Goal: Task Accomplishment & Management: Manage account settings

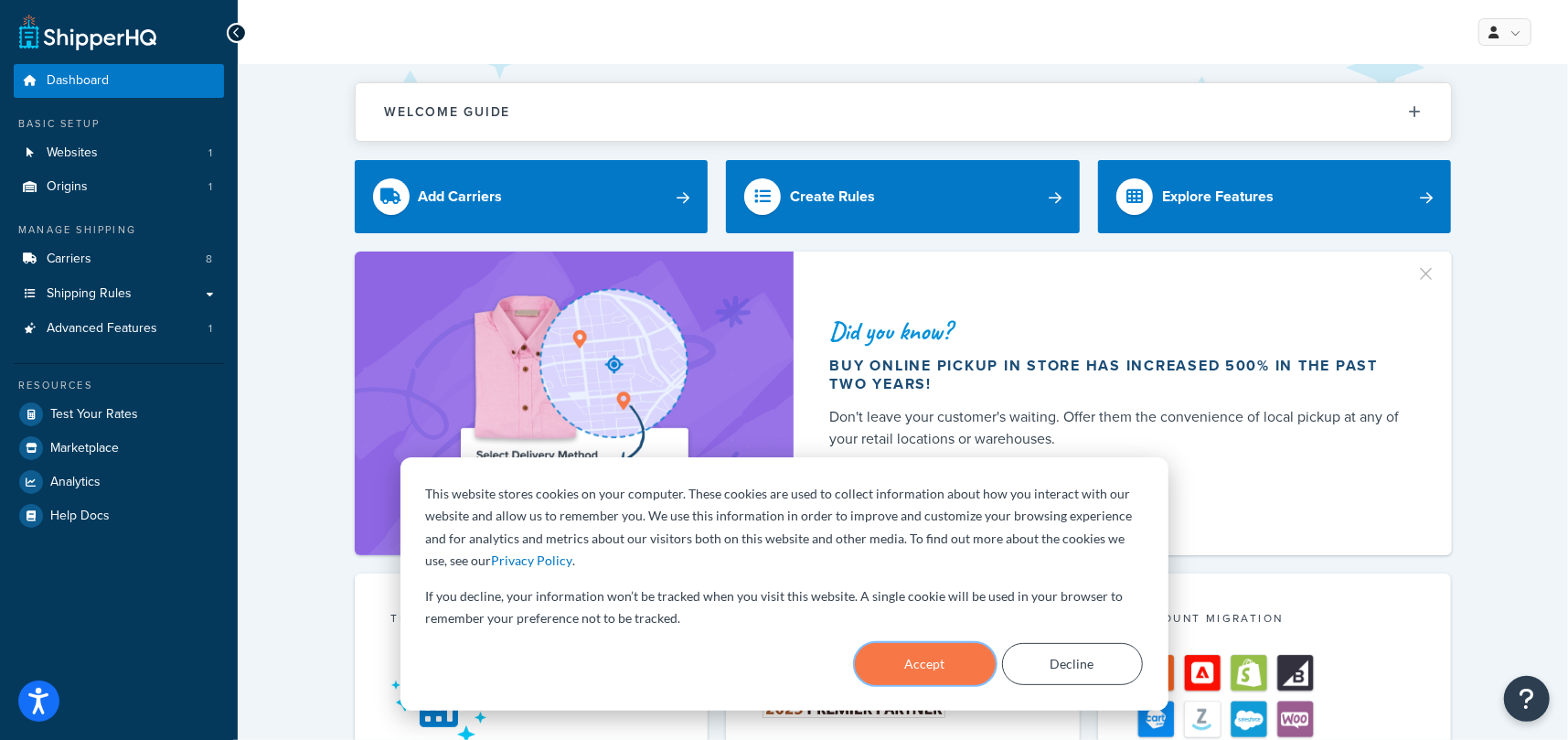
click at [910, 662] on button "Accept" at bounding box center [926, 664] width 141 height 42
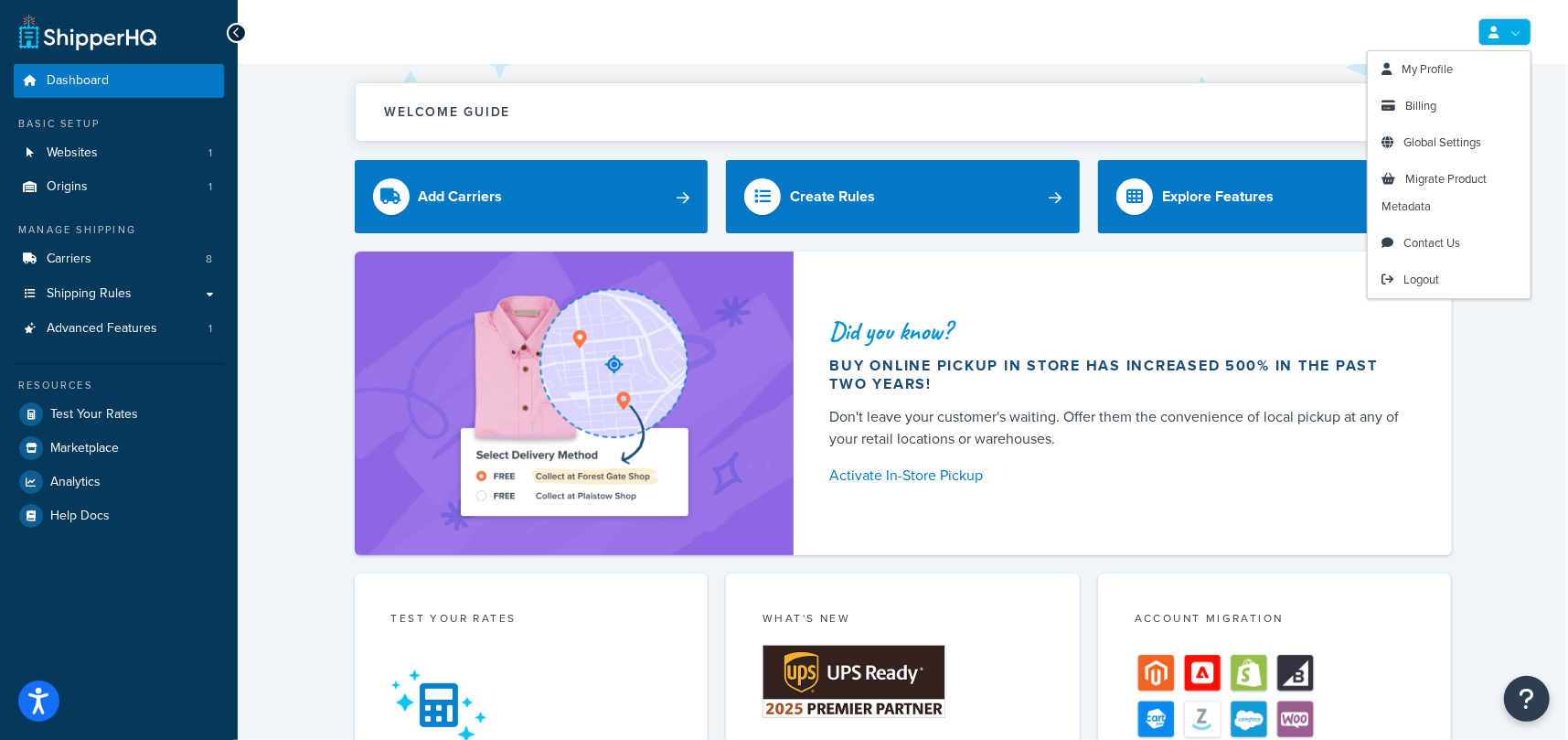
click at [1498, 32] on link at bounding box center [1505, 32] width 53 height 28
click at [1420, 110] on span "Billing" at bounding box center [1420, 106] width 31 height 17
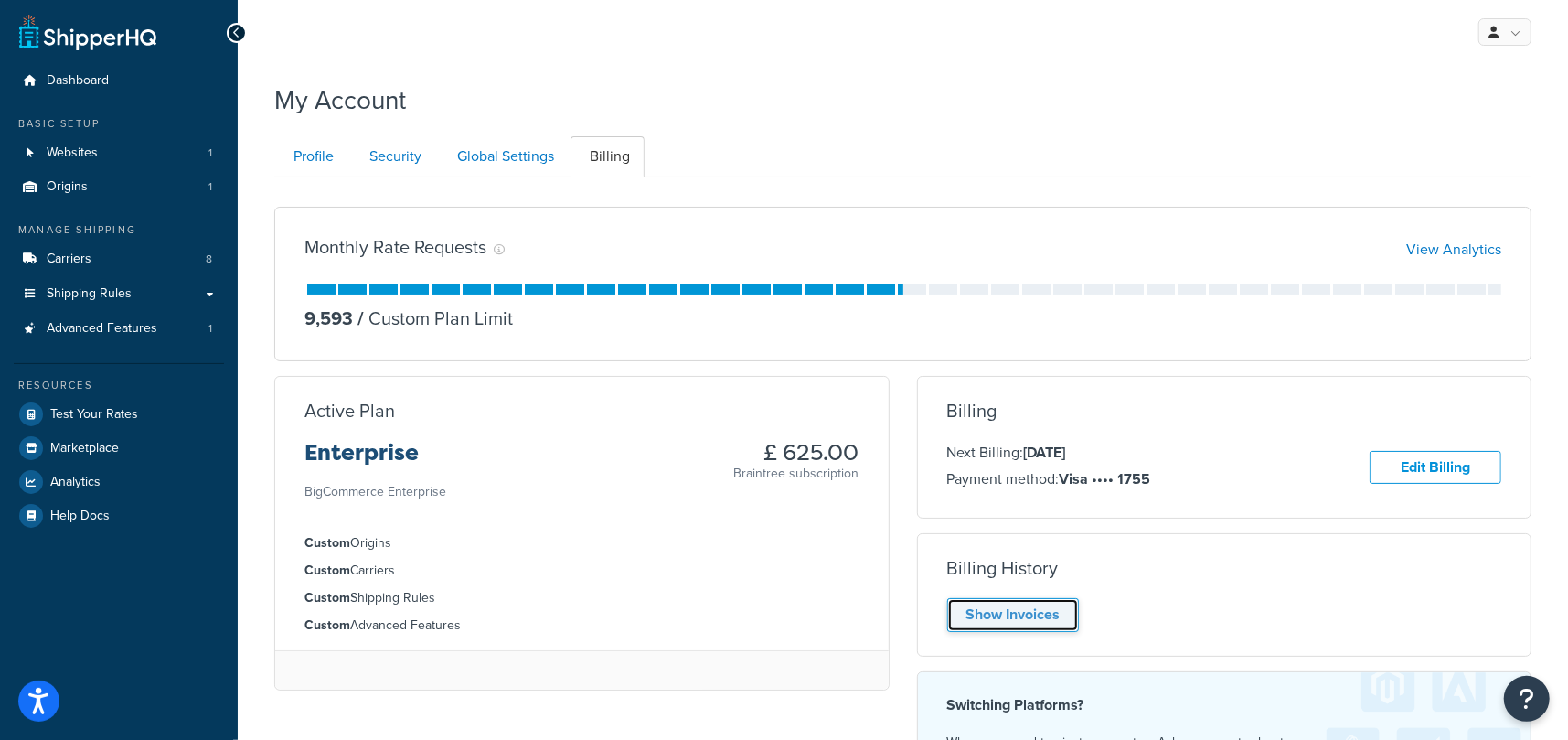
click at [1039, 611] on link "Show Invoices" at bounding box center [1013, 615] width 132 height 33
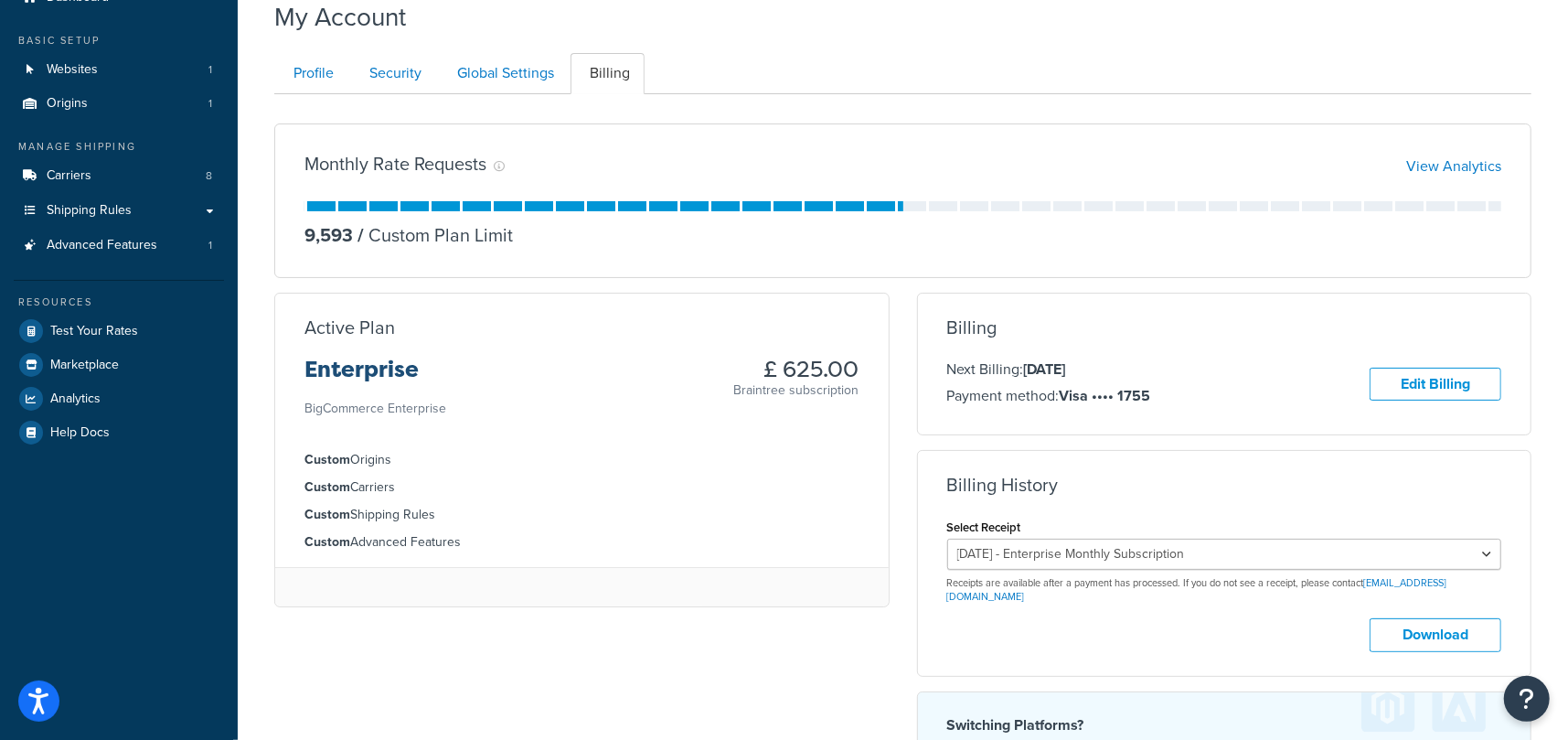
scroll to position [84, 0]
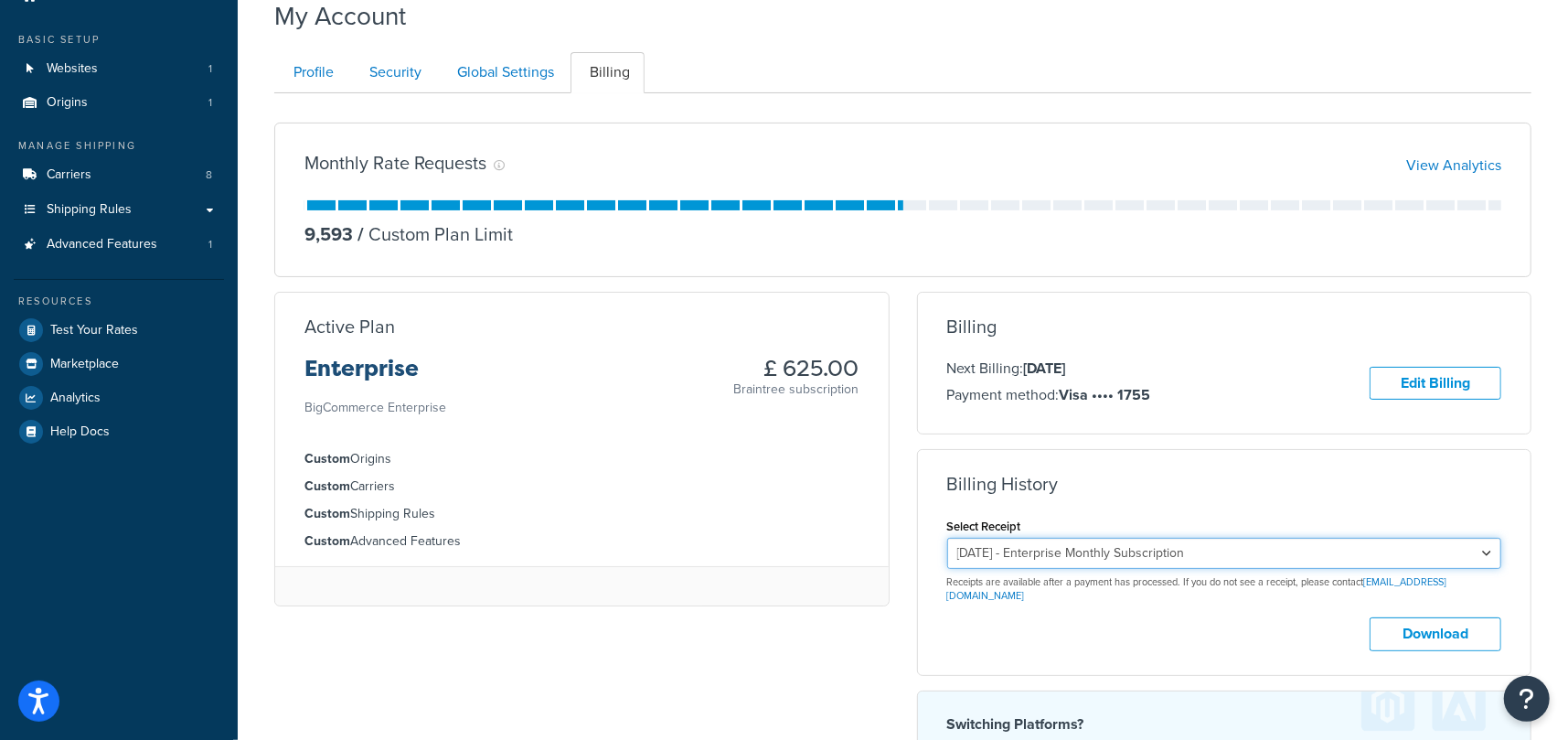
click at [1110, 553] on select "[DATE] - Enterprise Monthly Subscription [DATE] - Enterprise Monthly Subscripti…" at bounding box center [1223, 553] width 554 height 32
select select "e0nm0ct7"
click at [947, 538] on select "[DATE] - Enterprise Monthly Subscription [DATE] - Enterprise Monthly Subscripti…" at bounding box center [1223, 553] width 554 height 32
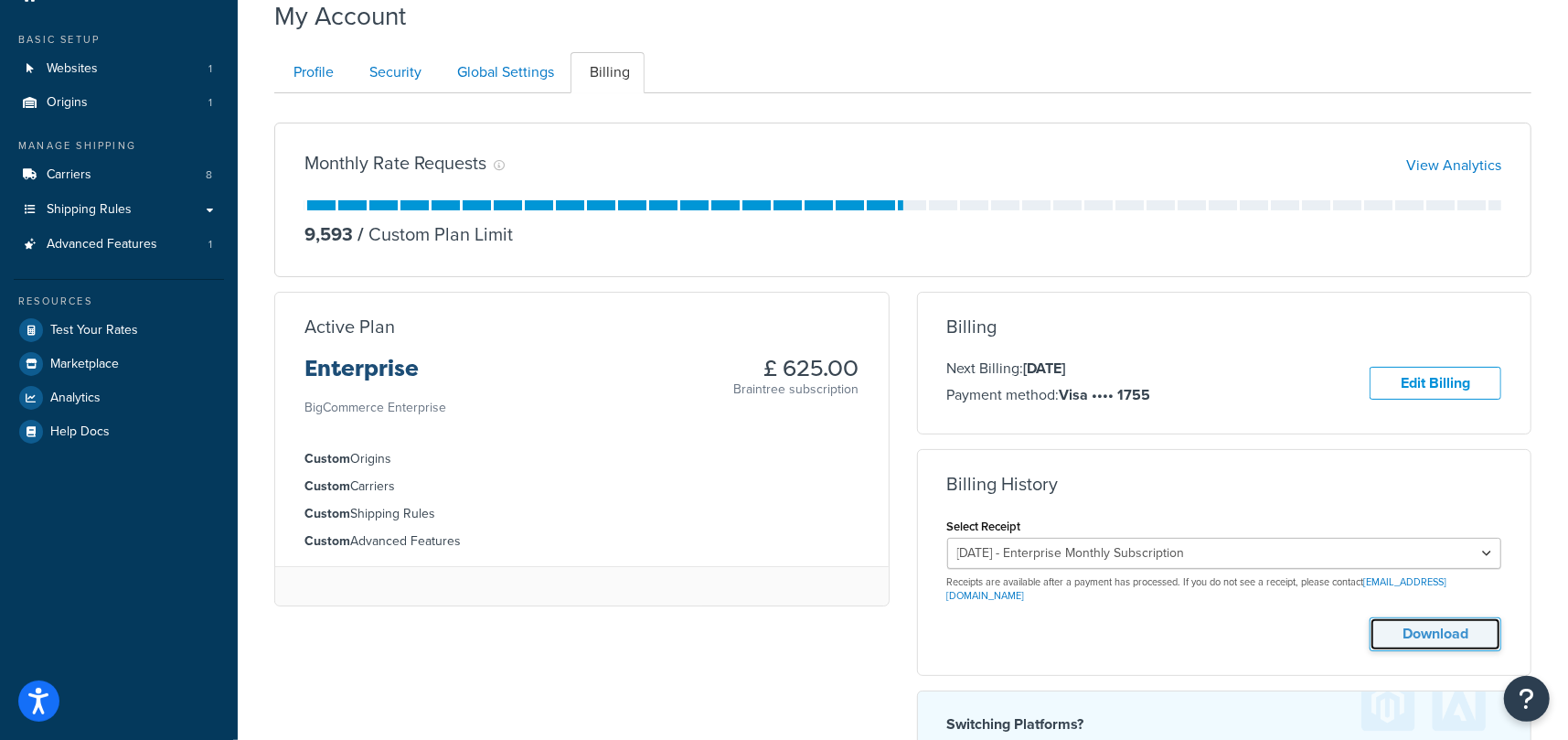
click at [1395, 618] on button "Download" at bounding box center [1435, 634] width 132 height 33
